Goal: Check status

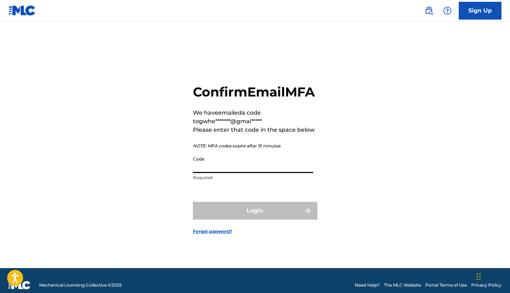
click at [212, 173] on input "Code" at bounding box center [253, 163] width 120 height 20
paste input "697124"
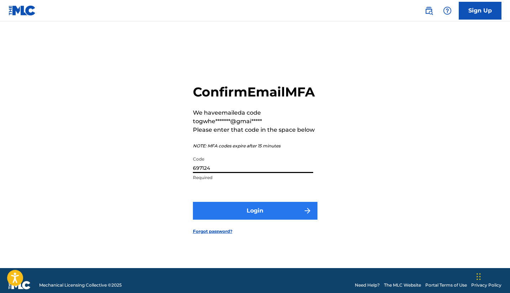
type input "697124"
click at [256, 218] on button "Login" at bounding box center [255, 211] width 124 height 18
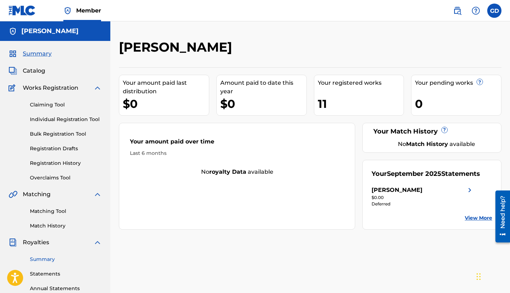
click at [47, 262] on link "Summary" at bounding box center [66, 258] width 72 height 7
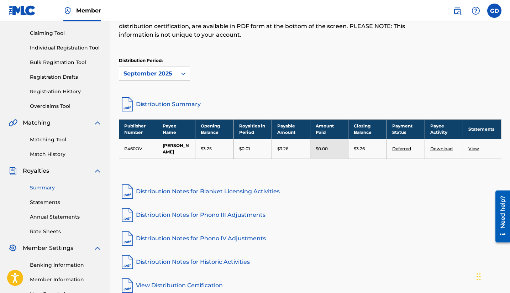
scroll to position [72, 0]
